Goal: Navigation & Orientation: Find specific page/section

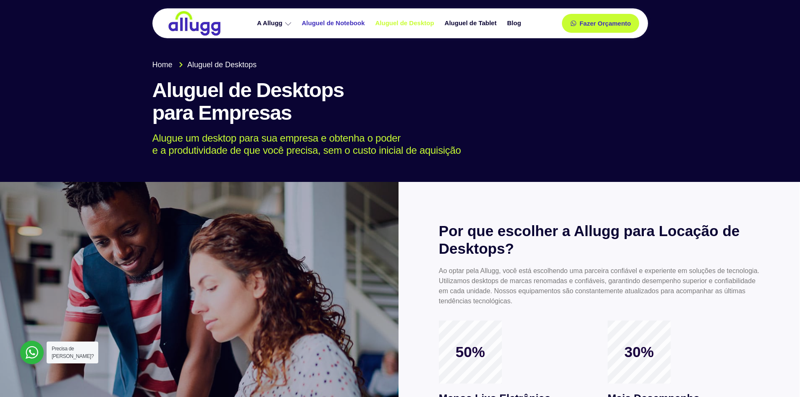
click at [312, 18] on link "Aluguel de Notebook" at bounding box center [334, 23] width 73 height 15
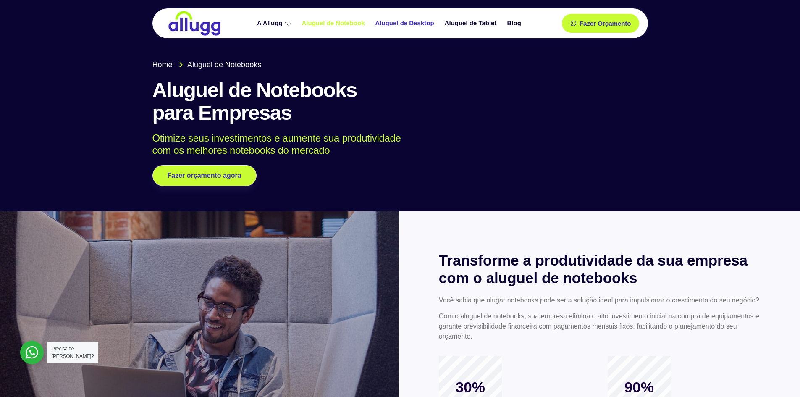
click at [411, 23] on link "Aluguel de Desktop" at bounding box center [405, 23] width 69 height 15
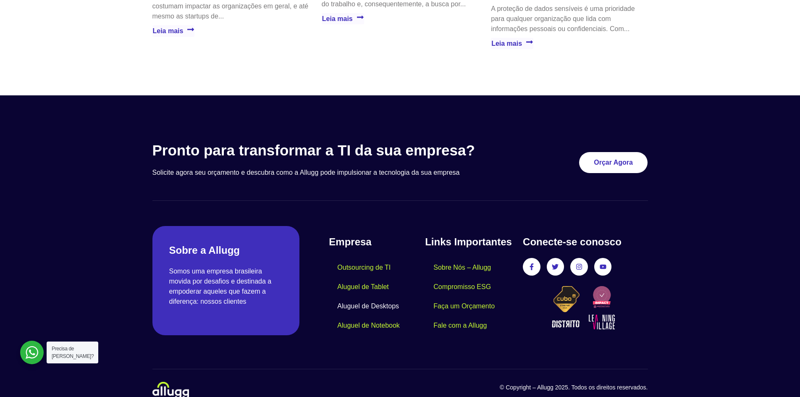
scroll to position [1810, 0]
